Goal: Obtain resource: Download file/media

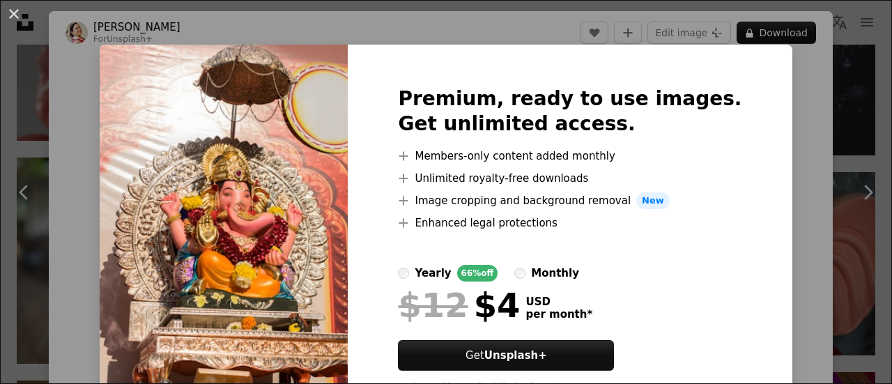
scroll to position [70, 0]
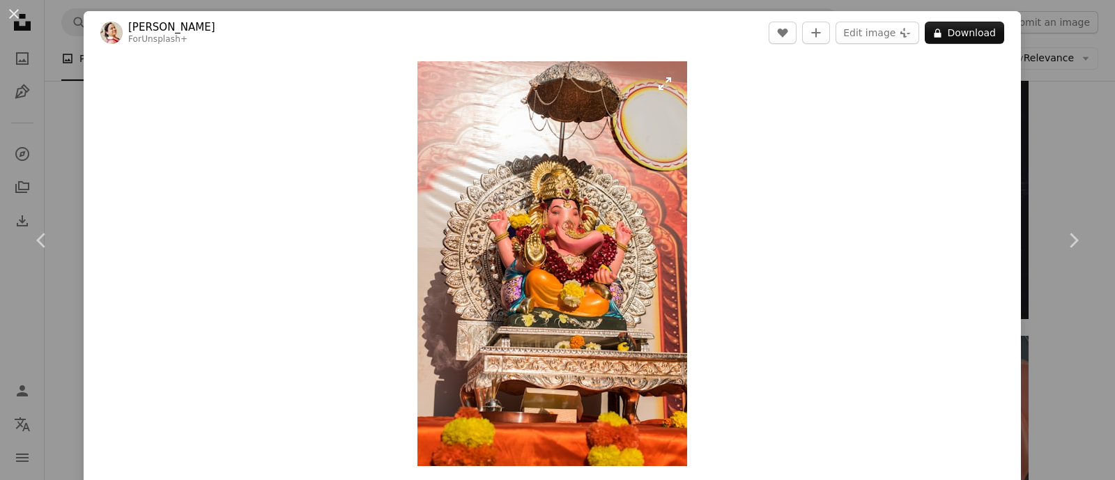
click at [655, 86] on img "Zoom in on this image" at bounding box center [553, 263] width 270 height 405
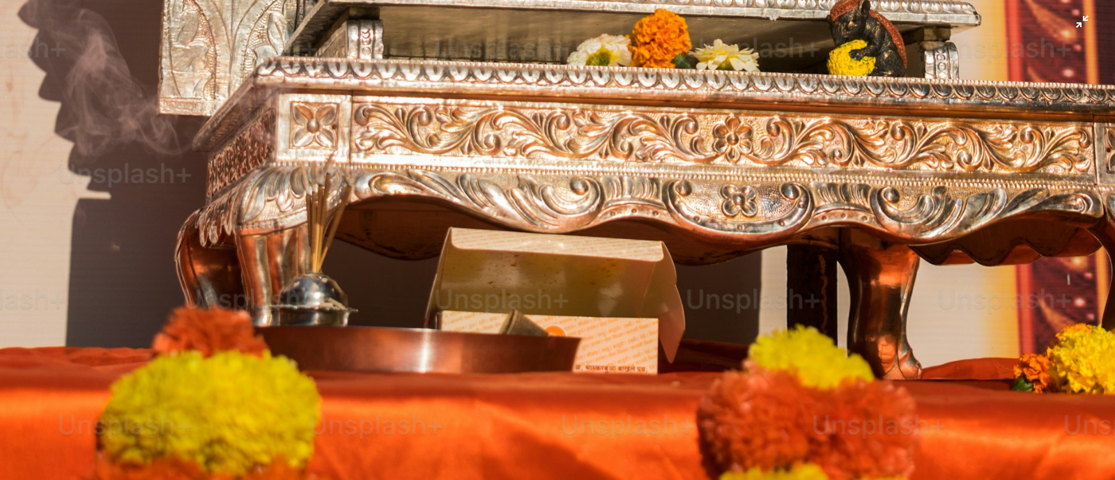
scroll to position [1153, 0]
